Goal: Task Accomplishment & Management: Manage account settings

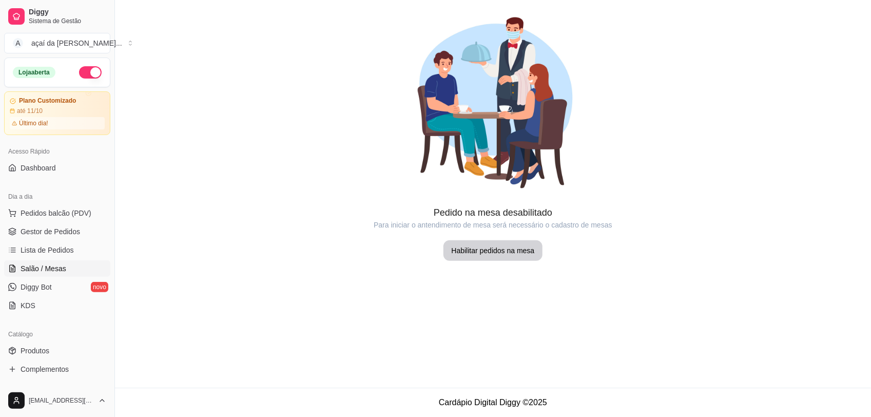
click at [57, 285] on link "Diggy Bot novo" at bounding box center [57, 287] width 106 height 16
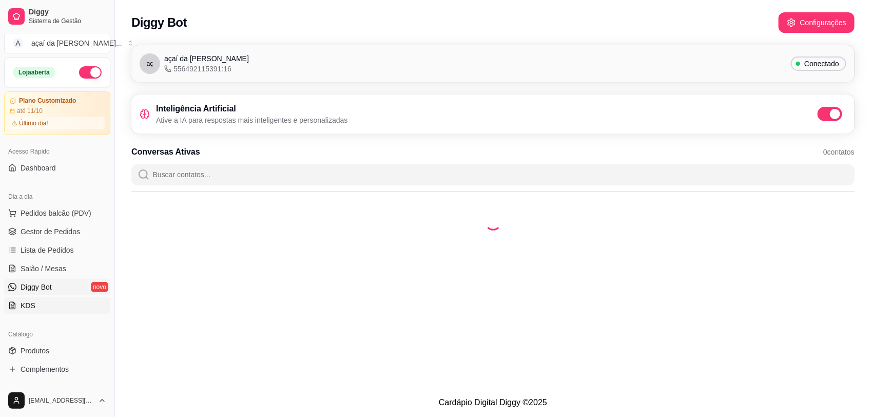
click at [50, 303] on link "KDS" at bounding box center [57, 305] width 106 height 16
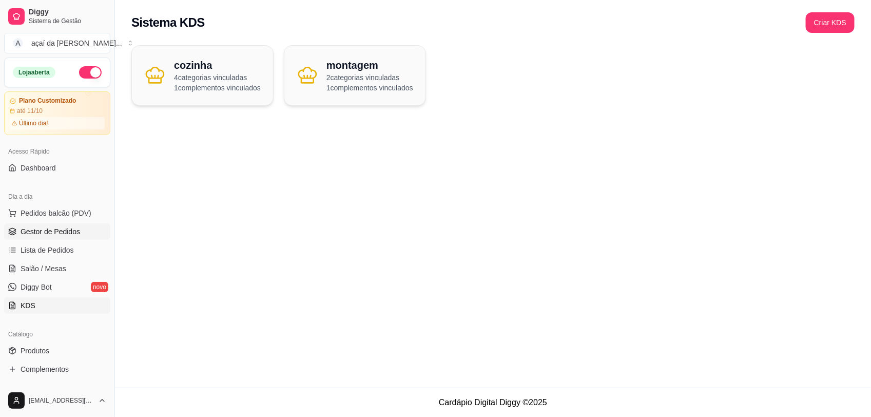
click at [47, 231] on span "Gestor de Pedidos" at bounding box center [51, 231] width 60 height 10
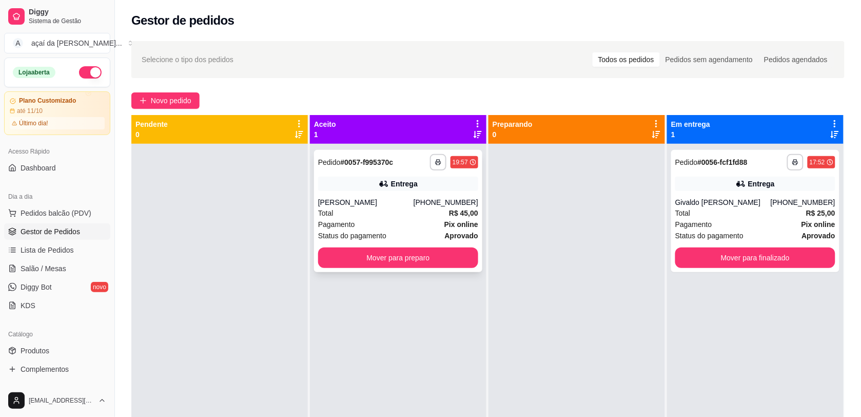
click at [375, 208] on div "Total R$ 45,00" at bounding box center [398, 212] width 160 height 11
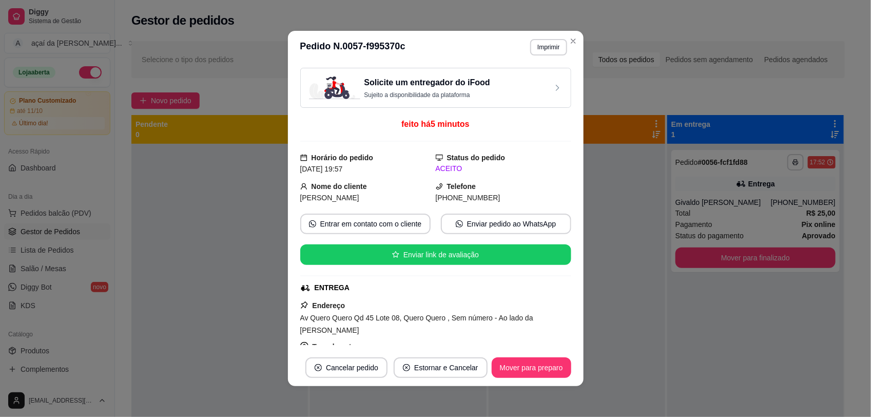
scroll to position [64, 0]
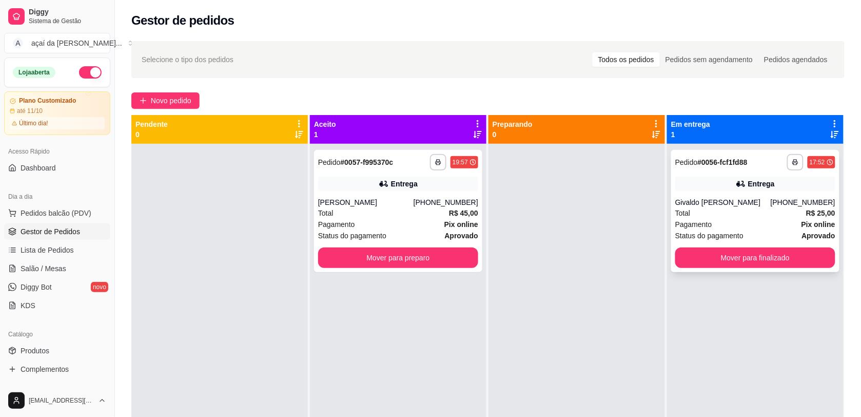
click at [716, 214] on div "Total R$ 25,00" at bounding box center [755, 212] width 160 height 11
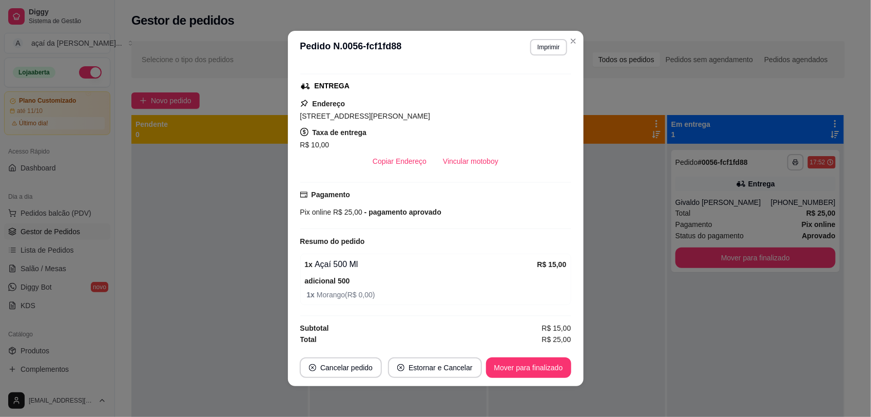
scroll to position [2, 0]
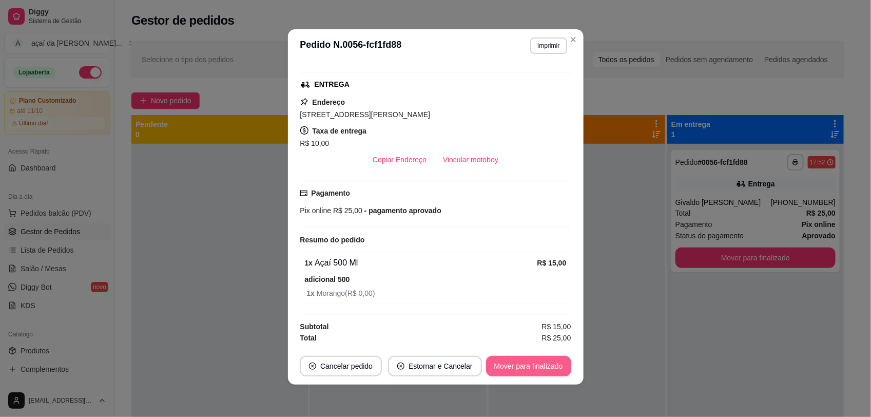
click at [521, 367] on button "Mover para finalizado" at bounding box center [528, 366] width 85 height 21
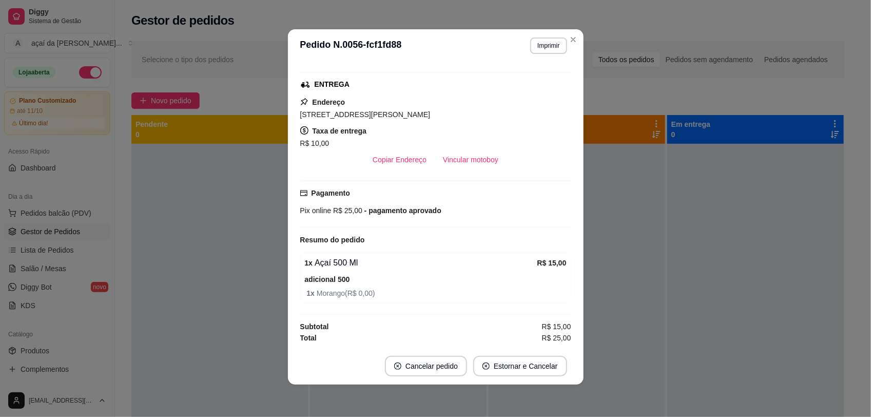
scroll to position [172, 0]
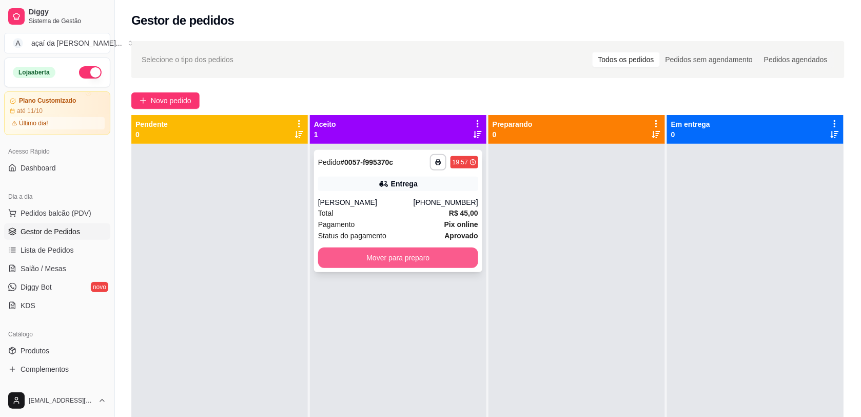
click at [389, 248] on button "Mover para preparo" at bounding box center [398, 257] width 160 height 21
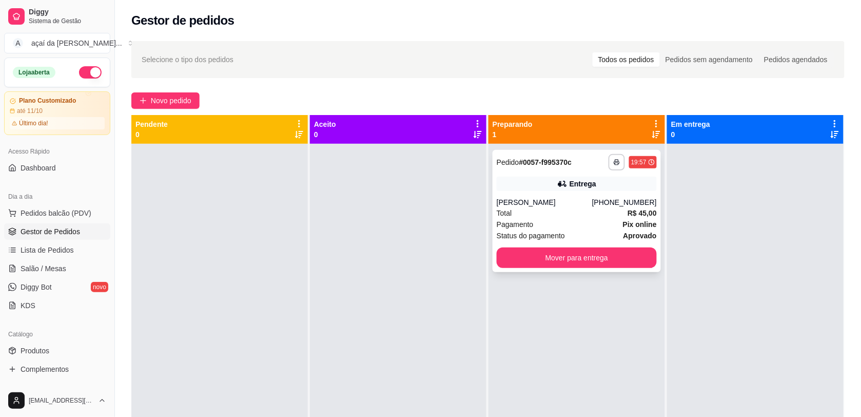
click at [570, 200] on div "[PERSON_NAME]" at bounding box center [544, 202] width 95 height 10
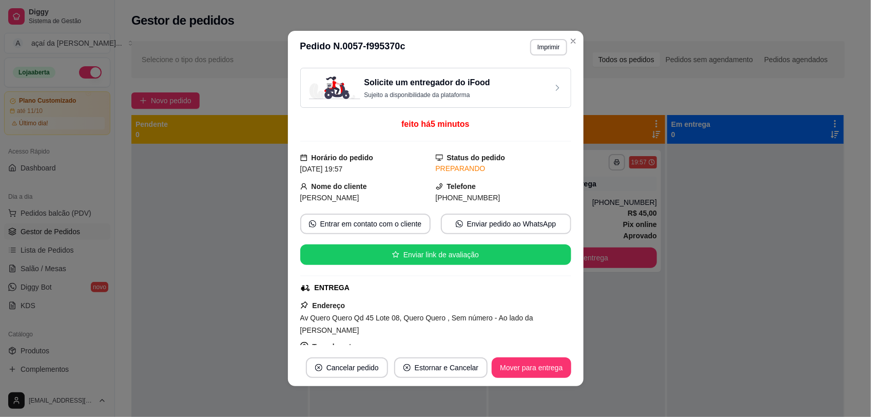
scroll to position [149, 0]
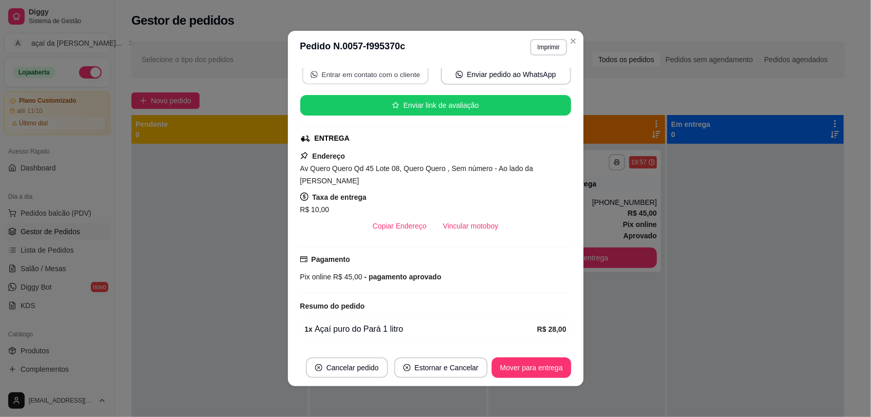
click at [332, 75] on button "Entrar em contato com o cliente" at bounding box center [365, 75] width 126 height 20
